Goal: Transaction & Acquisition: Purchase product/service

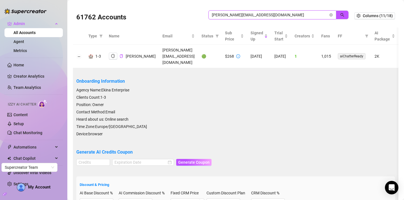
click at [255, 12] on input "schoenberg@schoenberg360.de" at bounding box center [270, 15] width 116 height 6
paste input "QxIoTCpxRGc0mfLrZwS4hVFvbGa2"
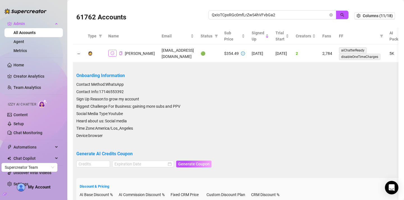
click at [114, 53] on icon "logout" at bounding box center [113, 53] width 4 height 4
click at [248, 13] on input "QxIoTCpxRGc0mfLrZwS4hVFvbGa2" at bounding box center [270, 15] width 116 height 6
paste input "311pUaYjziOEpJGSRY5rK14lwol1"
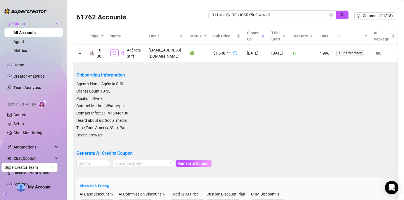
click at [114, 54] on icon "logout" at bounding box center [115, 53] width 4 height 4
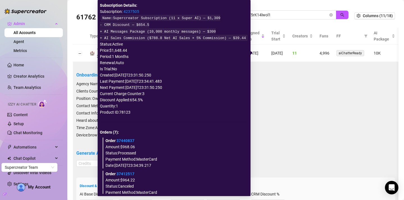
click at [237, 54] on icon "info-circle" at bounding box center [235, 53] width 4 height 4
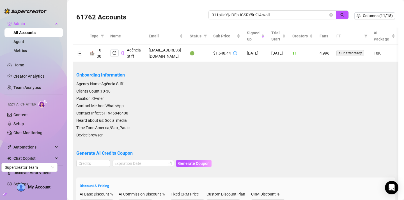
click at [257, 5] on div "61762 Accounts 311pUaYjziOEpJGSRY5rK14lwol1 Columns (11/18)" at bounding box center [236, 16] width 326 height 24
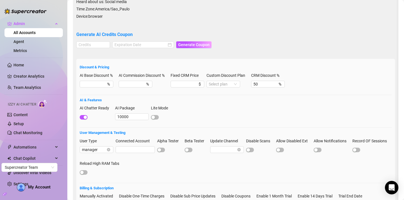
scroll to position [119, 0]
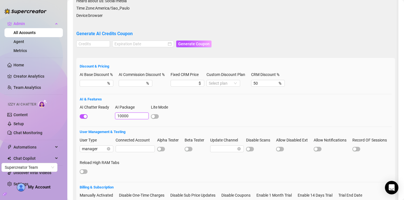
click at [132, 117] on input "10000" at bounding box center [132, 115] width 34 height 7
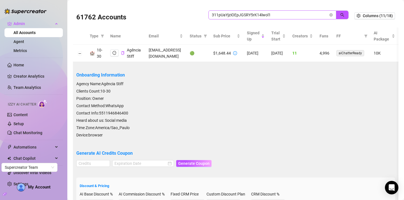
click at [237, 11] on span "311pUaYjziOEpJGSRY5rK14lwol1" at bounding box center [273, 14] width 128 height 9
click at [237, 13] on input "311pUaYjziOEpJGSRY5rK14lwol1" at bounding box center [270, 15] width 116 height 6
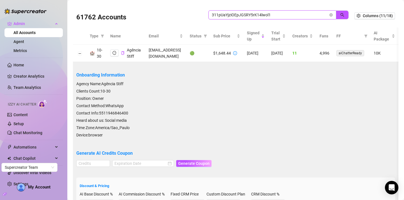
click at [237, 13] on input "311pUaYjziOEpJGSRY5rK14lwol1" at bounding box center [270, 15] width 116 height 6
paste input "Q8U12j9OEhoUhKqmJBz4ntnrRI2"
type input "3Q8U12j9OEhoUhKqmJBz4ntnrRI2"
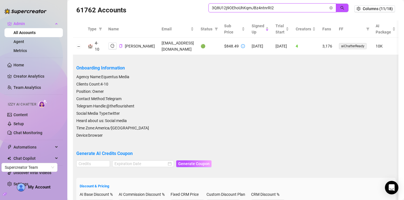
scroll to position [6, 0]
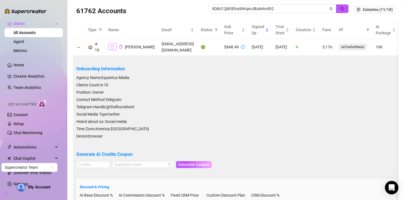
click at [113, 45] on icon "logout" at bounding box center [113, 47] width 4 height 4
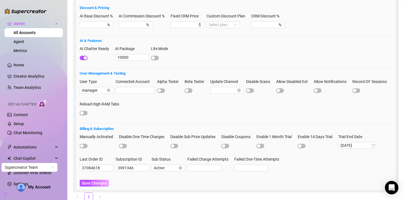
scroll to position [203, 0]
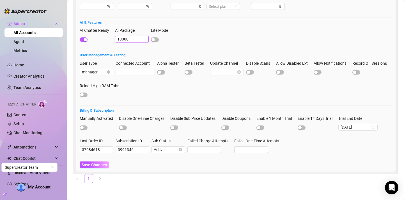
click at [131, 40] on input "10000" at bounding box center [132, 39] width 34 height 7
type input "0"
click at [80, 161] on button "Save Changes" at bounding box center [94, 164] width 29 height 7
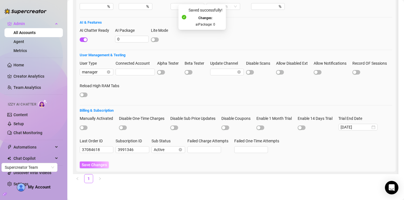
click at [92, 166] on span "Save Changes" at bounding box center [94, 164] width 25 height 4
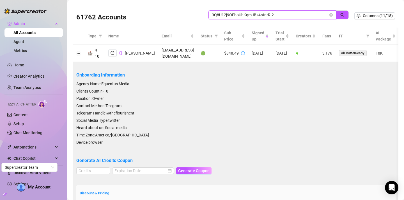
click at [235, 13] on input "3Q8U12j9OEhoUhKqmJBz4ntnrRI2" at bounding box center [270, 15] width 116 height 6
paste input "5xln76Z5LyWtaZ4jDImc4ilRtfn"
type input "5xln76Z5LyWtaZ4jDImc4ilRtfn2"
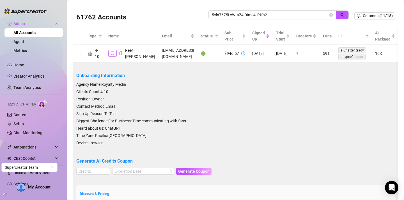
click at [112, 52] on icon "logout" at bounding box center [113, 53] width 4 height 4
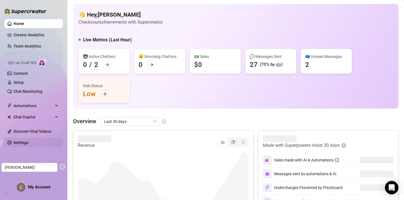
click at [28, 140] on link "Settings" at bounding box center [20, 142] width 15 height 4
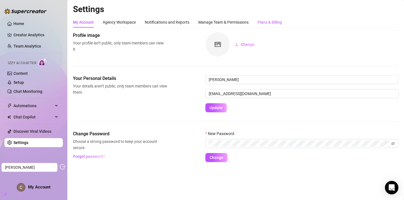
click at [269, 23] on div "Plans & Billing" at bounding box center [270, 22] width 24 height 6
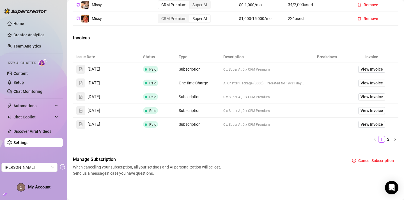
scroll to position [239, 0]
click at [374, 69] on span "View Invoice" at bounding box center [372, 69] width 22 height 6
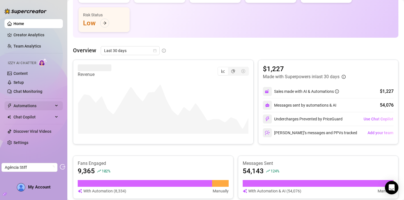
scroll to position [101, 0]
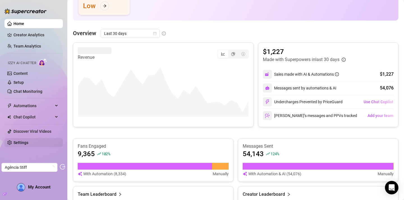
click at [28, 142] on link "Settings" at bounding box center [20, 142] width 15 height 4
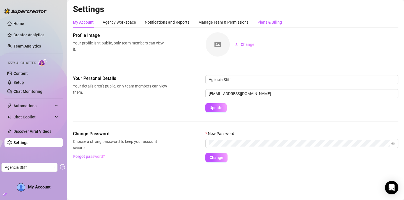
click at [265, 24] on div "Plans & Billing" at bounding box center [270, 22] width 24 height 6
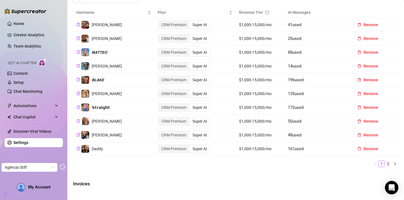
scroll to position [211, 0]
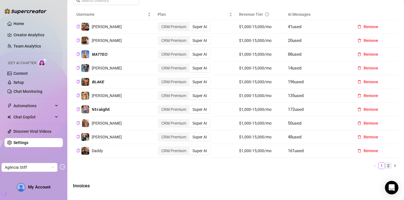
click at [389, 168] on link "2" at bounding box center [388, 165] width 6 height 6
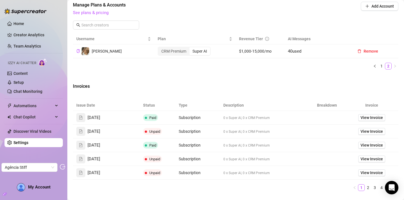
scroll to position [184, 0]
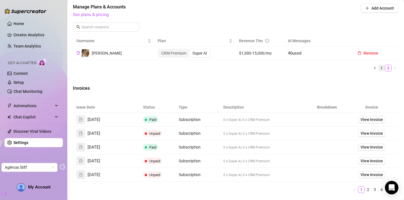
click at [382, 71] on link "1" at bounding box center [382, 68] width 6 height 6
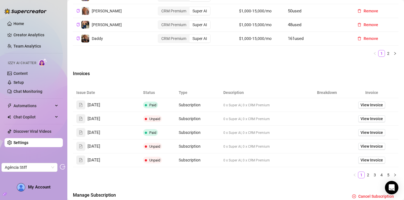
scroll to position [365, 0]
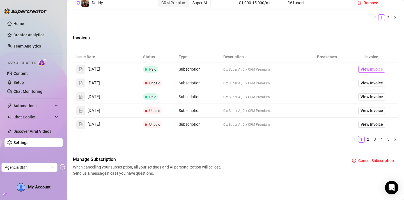
click at [376, 69] on span "View Invoice" at bounding box center [372, 69] width 22 height 6
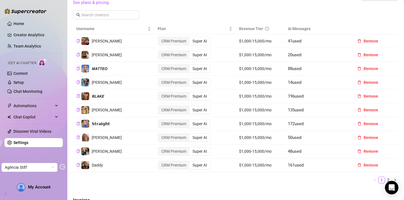
scroll to position [198, 0]
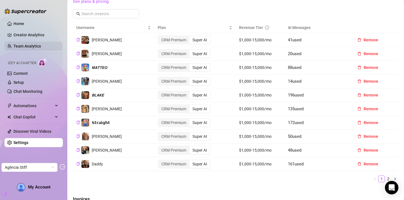
click at [24, 44] on link "Team Analytics" at bounding box center [27, 46] width 28 height 4
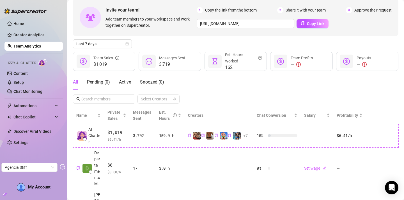
scroll to position [26, 0]
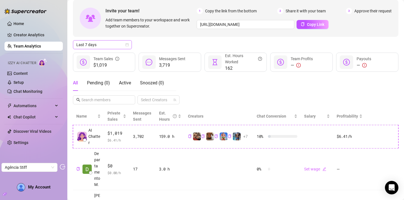
click at [128, 46] on icon "calendar" at bounding box center [126, 44] width 3 height 3
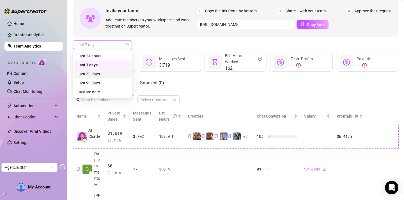
click at [96, 76] on div "Last 30 days" at bounding box center [102, 74] width 50 height 6
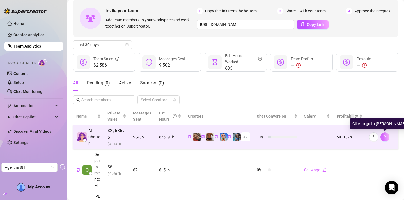
click at [387, 137] on button "button" at bounding box center [385, 136] width 9 height 9
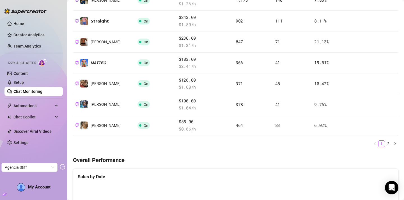
scroll to position [200, 0]
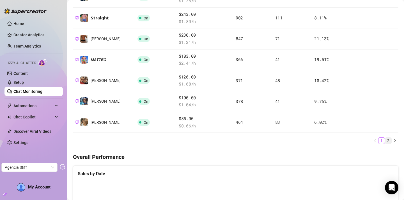
click at [389, 140] on link "2" at bounding box center [388, 140] width 6 height 6
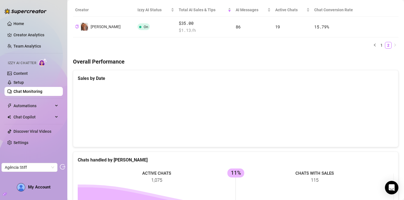
scroll to position [68, 0]
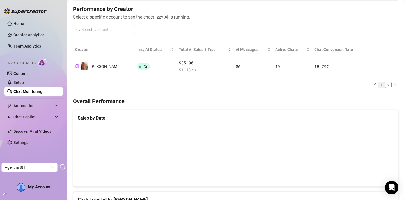
click at [382, 86] on link "1" at bounding box center [382, 85] width 6 height 6
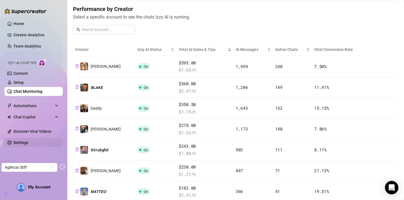
click at [20, 143] on link "Settings" at bounding box center [20, 142] width 15 height 4
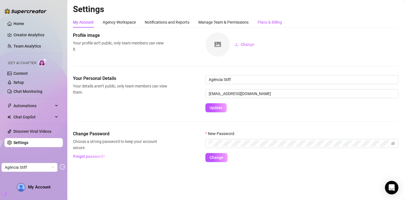
click at [265, 19] on div "Plans & Billing" at bounding box center [270, 22] width 24 height 6
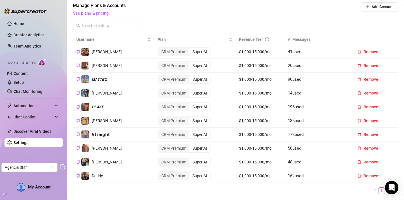
scroll to position [184, 0]
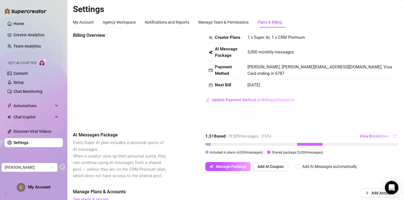
scroll to position [239, 0]
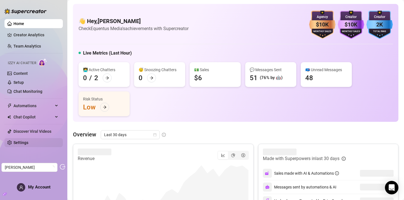
click at [28, 141] on link "Settings" at bounding box center [20, 142] width 15 height 4
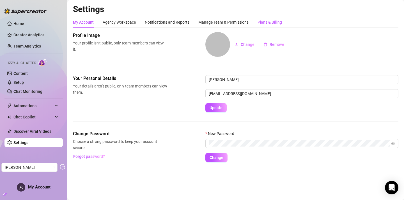
click at [269, 20] on div "Plans & Billing" at bounding box center [270, 22] width 24 height 6
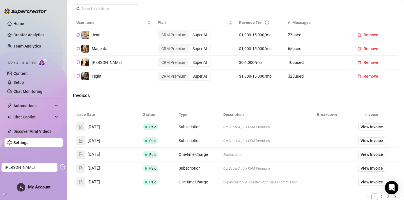
scroll to position [205, 0]
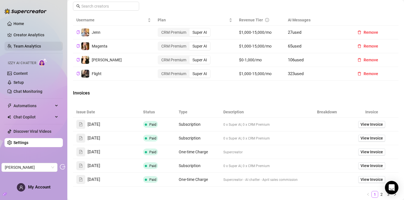
click at [38, 44] on link "Team Analytics" at bounding box center [27, 46] width 28 height 4
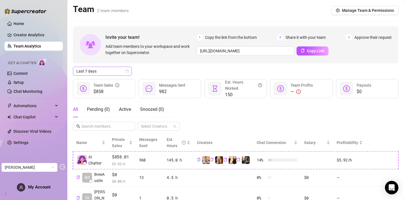
click at [132, 70] on div "Last 7 days" at bounding box center [102, 71] width 59 height 9
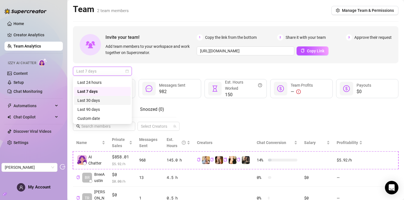
click at [107, 96] on div "Last 30 days" at bounding box center [102, 100] width 57 height 9
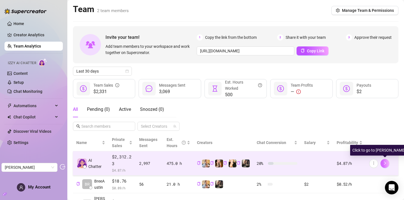
click at [386, 162] on icon "right" at bounding box center [385, 163] width 4 height 4
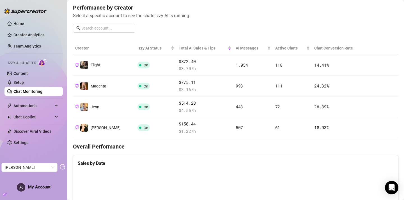
scroll to position [69, 0]
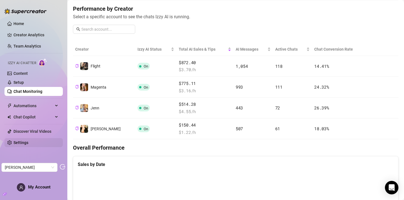
click at [27, 141] on link "Settings" at bounding box center [20, 142] width 15 height 4
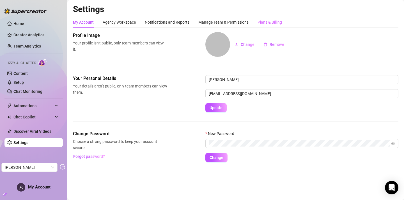
click at [274, 17] on div "Plans & Billing" at bounding box center [270, 22] width 24 height 11
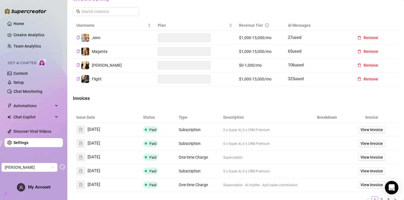
scroll to position [200, 0]
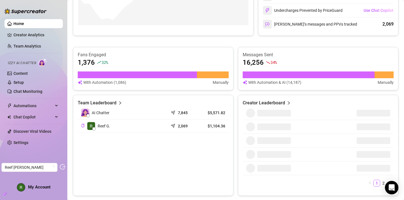
scroll to position [325, 0]
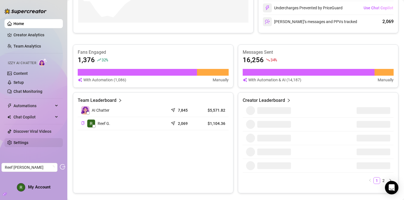
click at [28, 140] on link "Settings" at bounding box center [20, 142] width 15 height 4
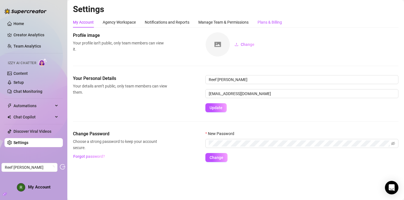
click at [274, 21] on div "Plans & Billing" at bounding box center [270, 22] width 24 height 6
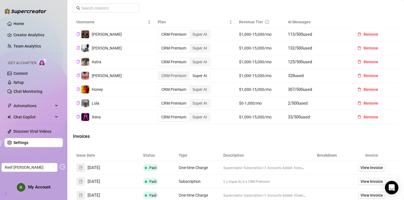
scroll to position [203, 0]
click at [31, 44] on link "Team Analytics" at bounding box center [27, 46] width 28 height 4
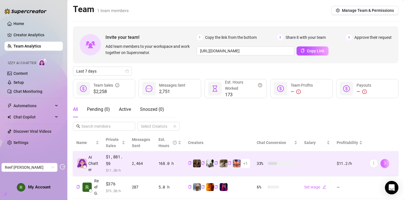
click at [386, 164] on icon "right" at bounding box center [385, 163] width 4 height 4
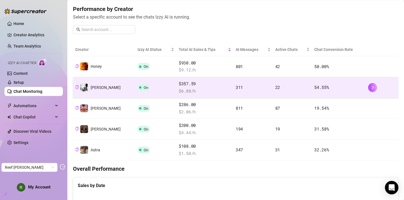
scroll to position [69, 0]
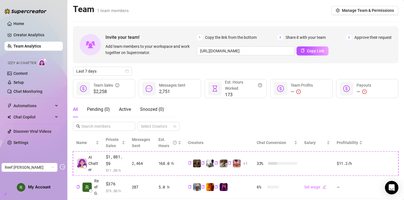
scroll to position [16, 0]
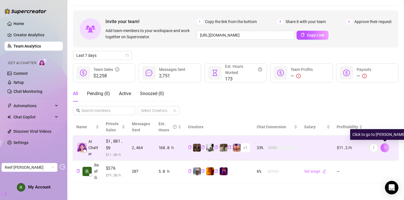
click at [383, 144] on button "button" at bounding box center [385, 147] width 9 height 9
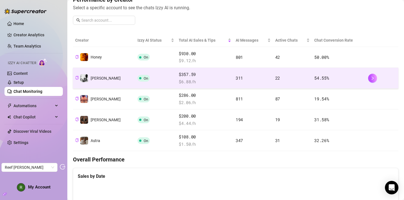
scroll to position [78, 0]
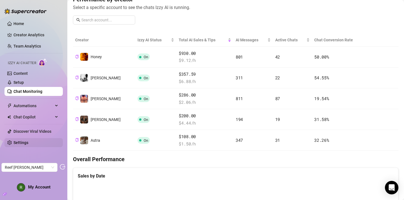
click at [21, 142] on link "Settings" at bounding box center [20, 142] width 15 height 4
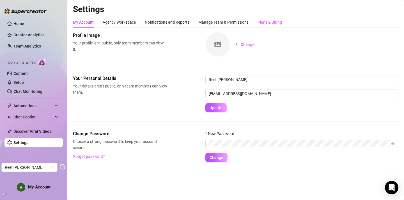
click at [266, 26] on div "Plans & Billing" at bounding box center [270, 22] width 24 height 11
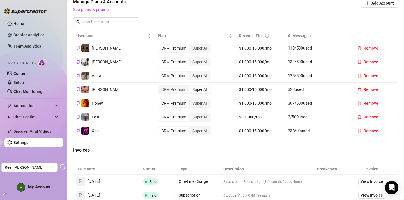
scroll to position [186, 0]
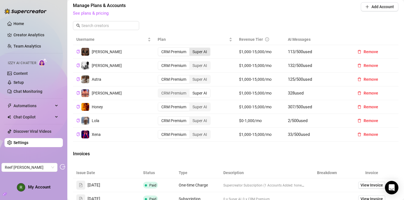
click at [207, 56] on div "Super AI" at bounding box center [199, 52] width 21 height 8
click at [191, 49] on input "Super AI" at bounding box center [191, 49] width 0 height 0
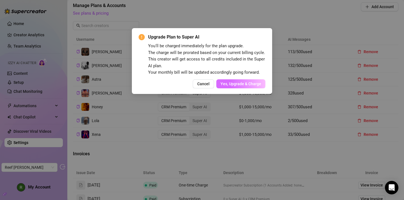
click at [243, 86] on span "Yes, Upgrade & Charge" at bounding box center [241, 83] width 41 height 4
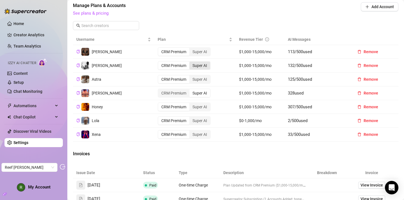
click at [202, 69] on div "Super AI" at bounding box center [199, 65] width 21 height 8
click at [191, 62] on input "Super AI" at bounding box center [191, 62] width 0 height 0
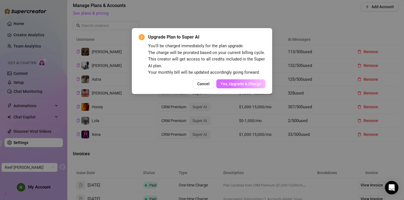
click at [233, 86] on span "Yes, Upgrade & Charge" at bounding box center [241, 83] width 41 height 4
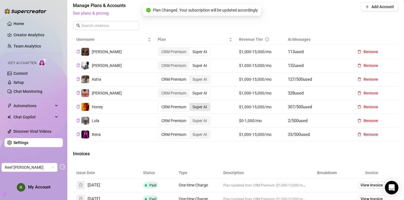
click at [205, 111] on div "Super AI" at bounding box center [199, 107] width 21 height 8
click at [191, 104] on input "Super AI" at bounding box center [191, 104] width 0 height 0
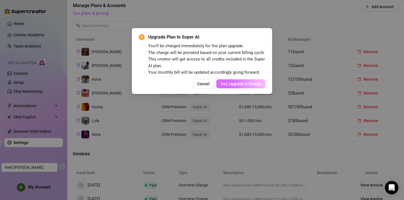
click at [234, 86] on span "Yes, Upgrade & Charge" at bounding box center [241, 83] width 41 height 4
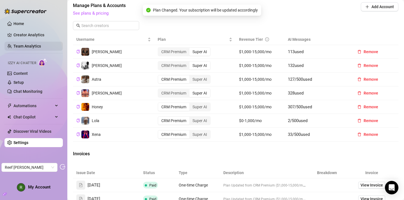
click at [36, 44] on link "Team Analytics" at bounding box center [27, 46] width 28 height 4
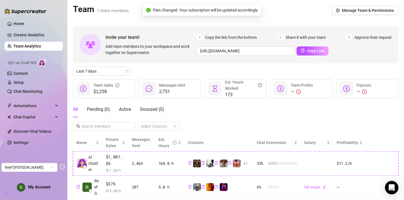
scroll to position [16, 0]
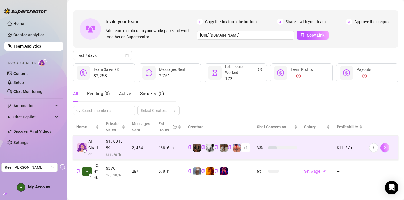
click at [386, 146] on icon "right" at bounding box center [385, 147] width 4 height 4
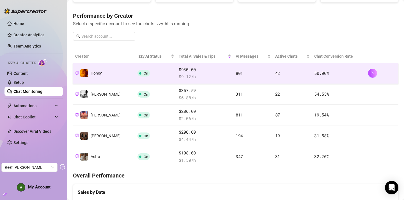
scroll to position [63, 0]
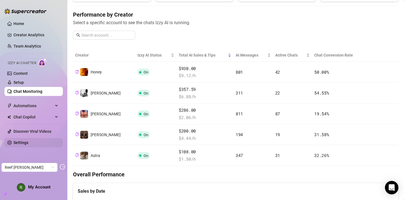
click at [27, 144] on link "Settings" at bounding box center [20, 142] width 15 height 4
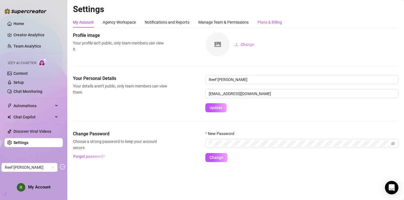
click at [266, 19] on div "Plans & Billing" at bounding box center [270, 22] width 24 height 6
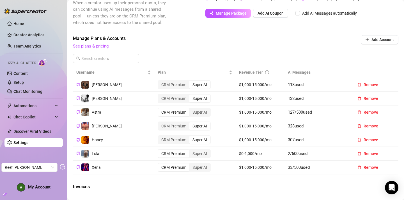
scroll to position [153, 0]
click at [204, 116] on div "Super AI" at bounding box center [199, 112] width 21 height 8
click at [191, 109] on input "Super AI" at bounding box center [191, 109] width 0 height 0
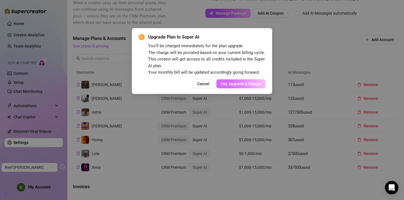
click at [234, 86] on span "Yes, Upgrade & Charge" at bounding box center [241, 83] width 41 height 4
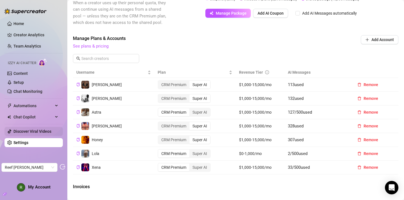
click at [37, 131] on link "Discover Viral Videos" at bounding box center [32, 131] width 38 height 4
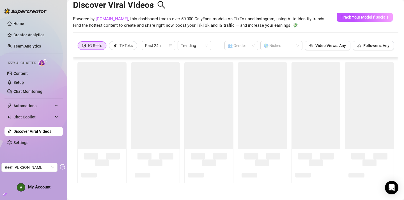
scroll to position [12, 0]
click at [28, 141] on link "Settings" at bounding box center [20, 142] width 15 height 4
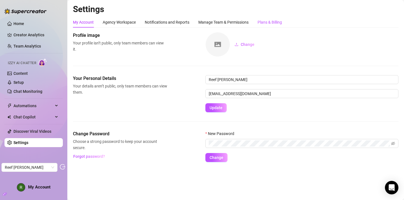
click at [268, 24] on div "Plans & Billing" at bounding box center [270, 22] width 24 height 6
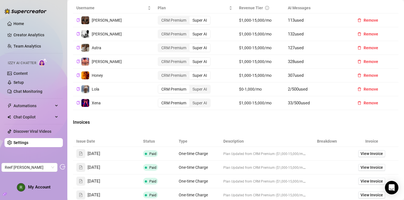
scroll to position [308, 0]
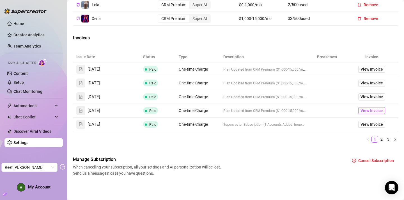
click at [376, 110] on span "View Invoice" at bounding box center [372, 110] width 22 height 6
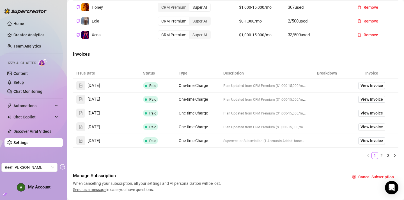
scroll to position [286, 0]
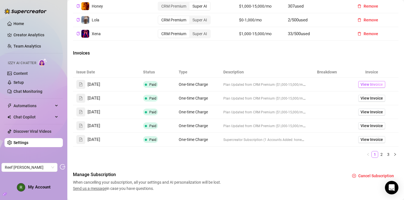
click at [370, 87] on span "View Invoice" at bounding box center [372, 84] width 22 height 6
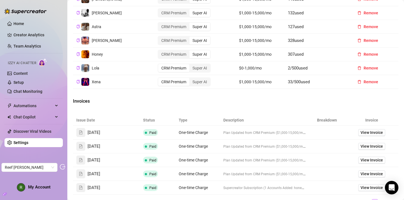
scroll to position [238, 0]
click at [41, 46] on link "Team Analytics" at bounding box center [27, 46] width 28 height 4
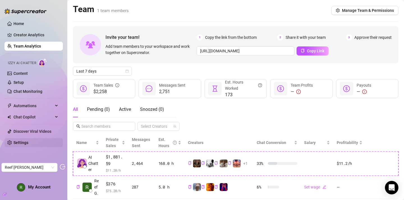
click at [28, 142] on link "Settings" at bounding box center [20, 142] width 15 height 4
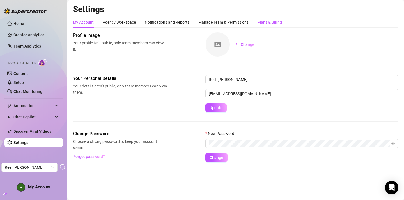
click at [273, 21] on div "Plans & Billing" at bounding box center [270, 22] width 24 height 6
